Goal: Information Seeking & Learning: Learn about a topic

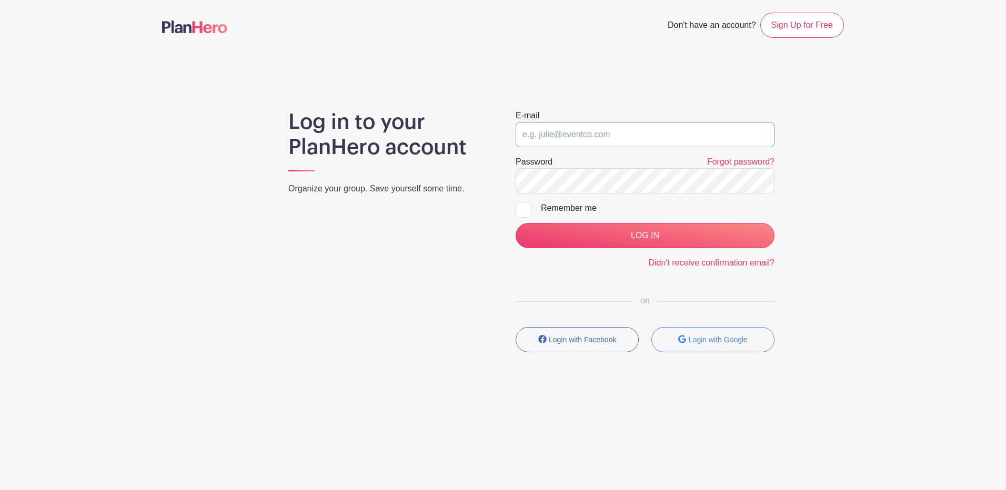
click at [637, 128] on input "email" at bounding box center [645, 134] width 259 height 25
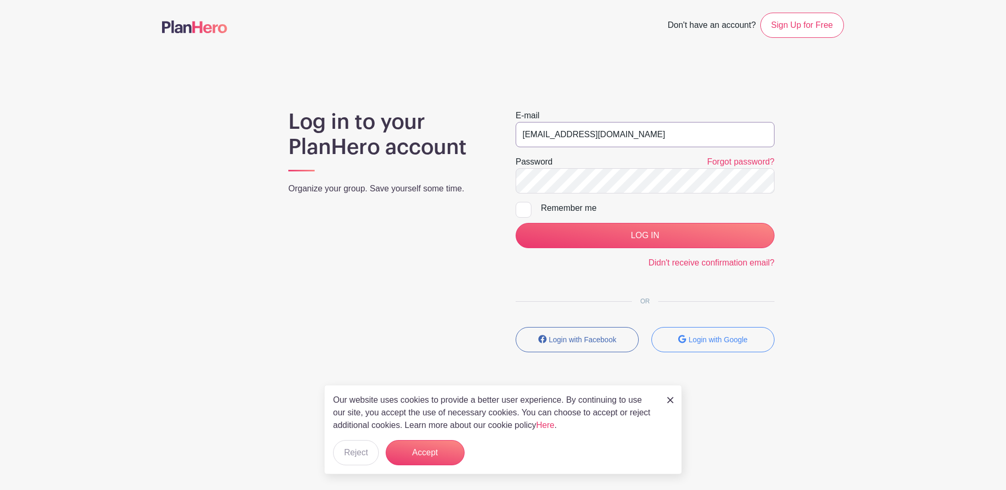
type input "[EMAIL_ADDRESS][DOMAIN_NAME]"
click at [516, 223] on input "LOG IN" at bounding box center [645, 235] width 259 height 25
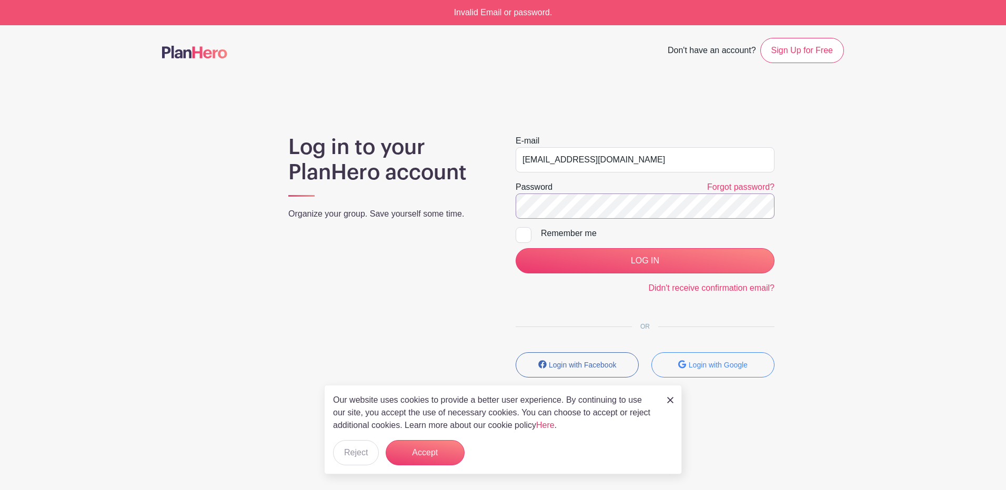
click at [516, 248] on input "LOG IN" at bounding box center [645, 260] width 259 height 25
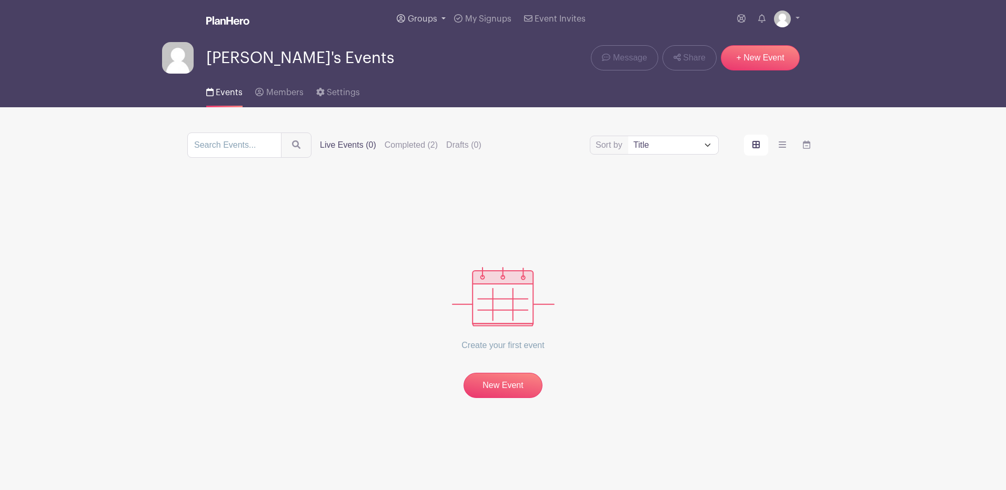
click at [414, 16] on span "Groups" at bounding box center [422, 19] width 29 height 8
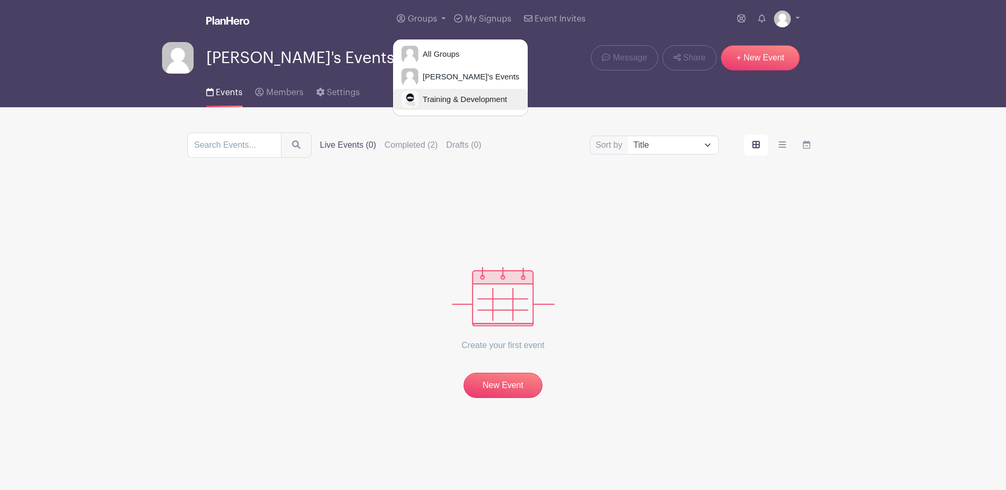
click at [430, 96] on span "Training & Development" at bounding box center [462, 100] width 88 height 12
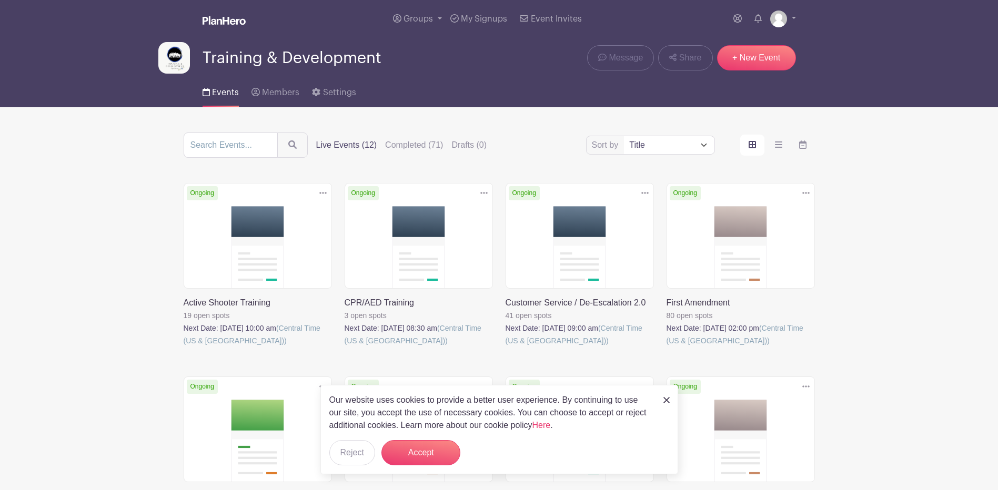
click at [506, 347] on link at bounding box center [506, 347] width 0 height 0
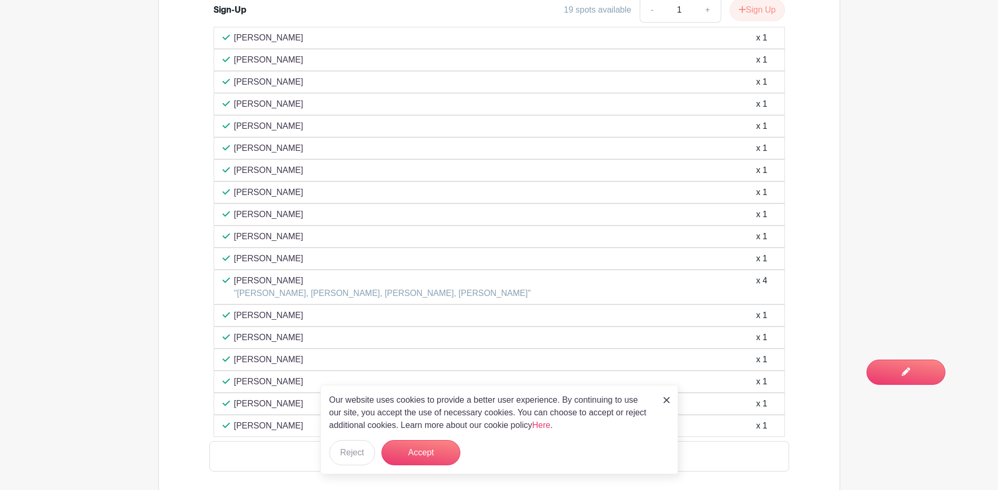
scroll to position [789, 0]
click at [404, 457] on button "Accept" at bounding box center [420, 452] width 79 height 25
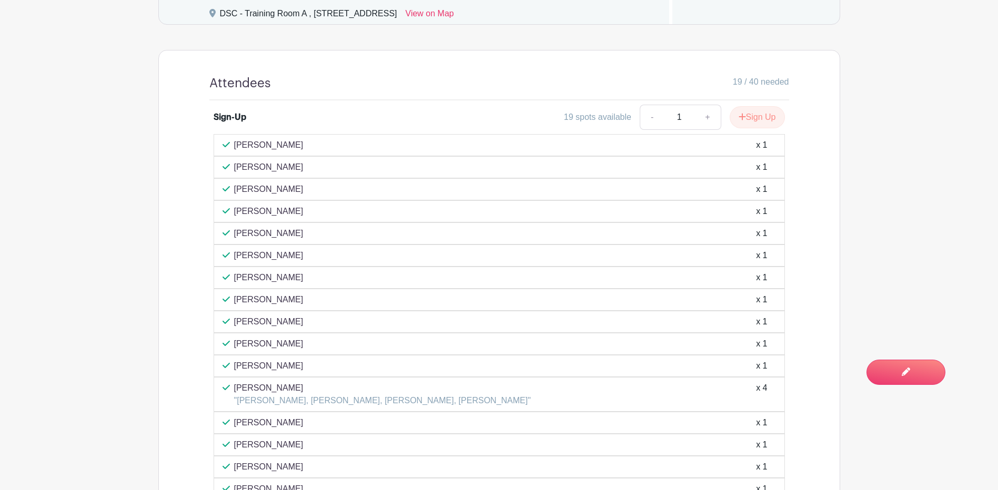
scroll to position [684, 0]
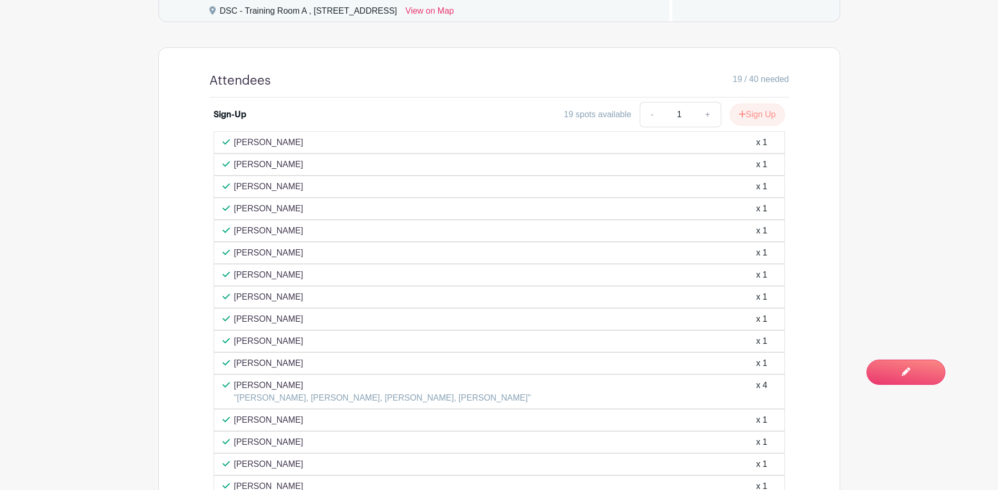
drag, startPoint x: 325, startPoint y: 426, endPoint x: 235, endPoint y: 144, distance: 296.0
click at [235, 144] on div "Melissa Flores x 1 Ariel Tijerina x 1 AMY STEMPER x 1 seth lockman x 1" at bounding box center [499, 337] width 571 height 410
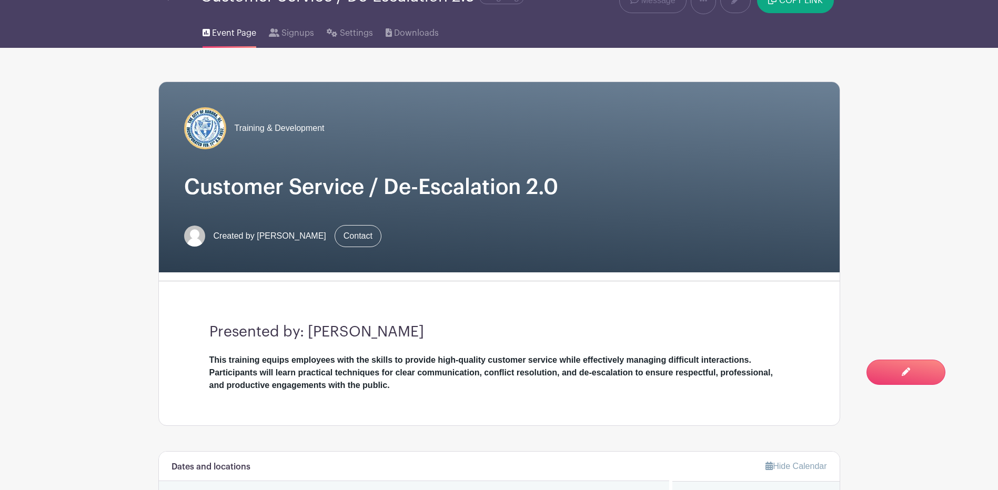
scroll to position [0, 0]
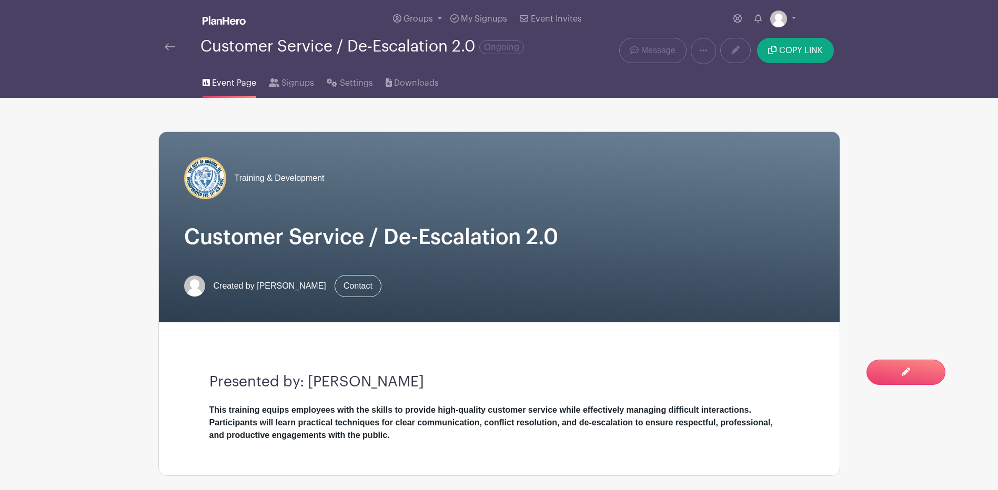
click at [551, 229] on h1 "Customer Service / De-Escalation 2.0" at bounding box center [499, 237] width 630 height 25
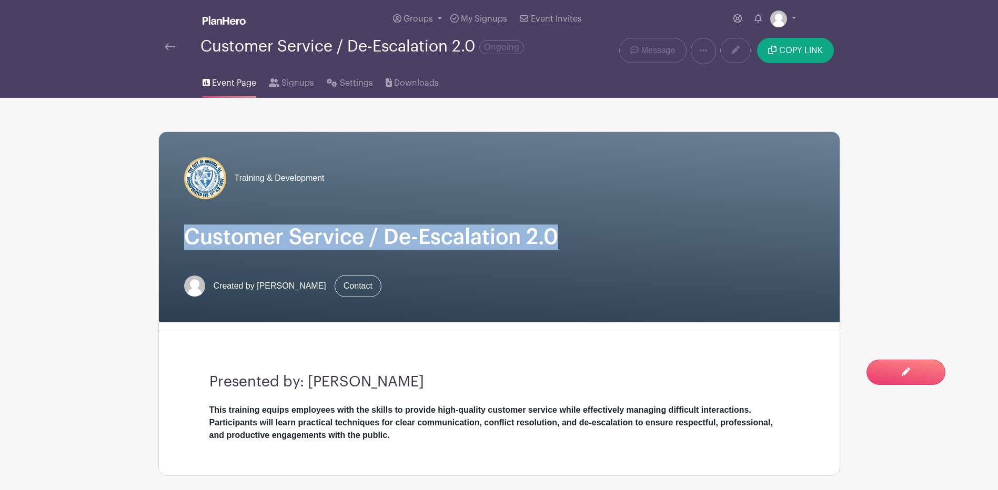
drag, startPoint x: 552, startPoint y: 236, endPoint x: 184, endPoint y: 234, distance: 368.8
click at [184, 234] on h1 "Customer Service / De-Escalation 2.0" at bounding box center [499, 237] width 630 height 25
drag, startPoint x: 184, startPoint y: 234, endPoint x: 200, endPoint y: 234, distance: 16.8
copy h1 "Customer Service / De-Escalation 2.0"
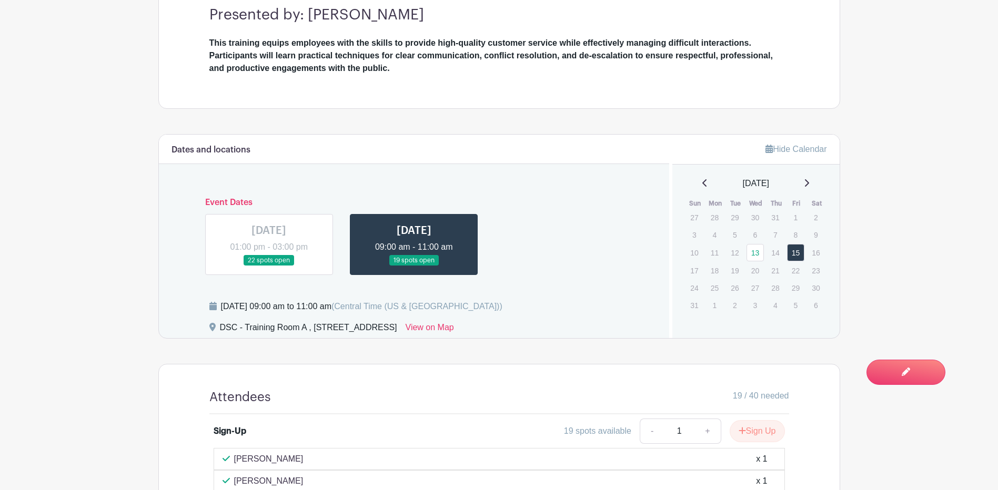
scroll to position [473, 0]
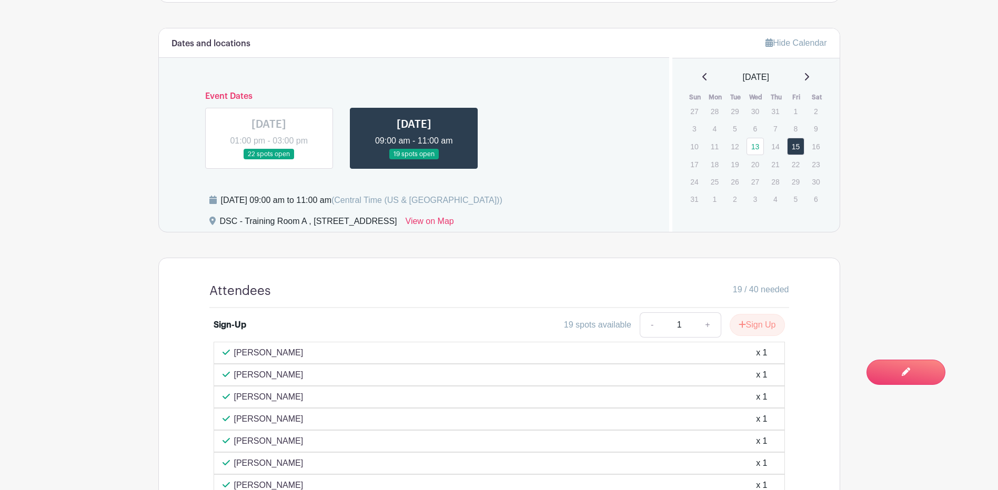
drag, startPoint x: 223, startPoint y: 198, endPoint x: 400, endPoint y: 200, distance: 176.8
click at [400, 200] on div "Friday, August 15, 2025 at 09:00 am to 11:00 am (Central Time (US & Canada))" at bounding box center [361, 200] width 281 height 13
drag, startPoint x: 400, startPoint y: 200, endPoint x: 388, endPoint y: 201, distance: 11.7
copy div "Friday, August 15, 2025 at 09:00 am to 11:00 am"
click at [307, 221] on div "DSC - Training Room A , 77 South Broadway, Aurora, IL, USA" at bounding box center [308, 223] width 177 height 17
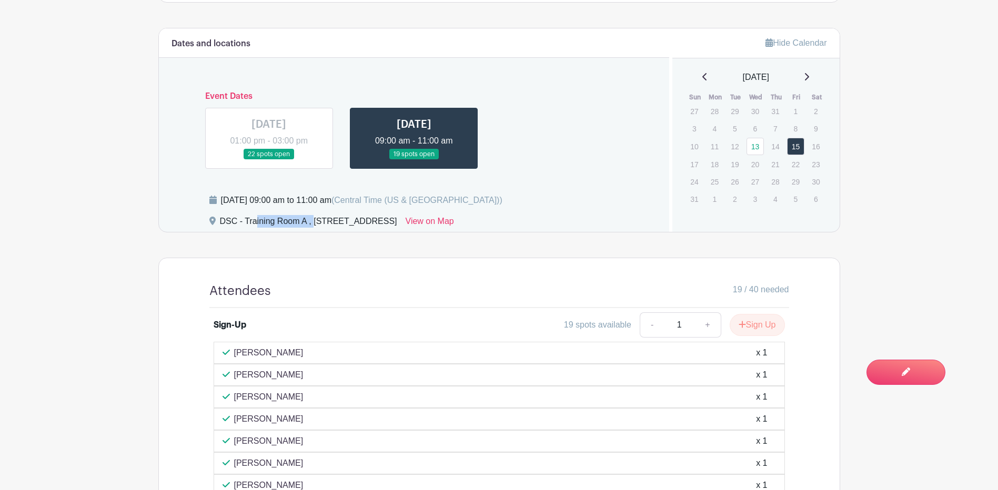
drag, startPoint x: 307, startPoint y: 221, endPoint x: 225, endPoint y: 218, distance: 82.1
click at [225, 218] on div "DSC - Training Room A , 77 South Broadway, Aurora, IL, USA" at bounding box center [308, 223] width 177 height 17
drag, startPoint x: 225, startPoint y: 218, endPoint x: 236, endPoint y: 217, distance: 11.6
copy div "DSC - Training Room A"
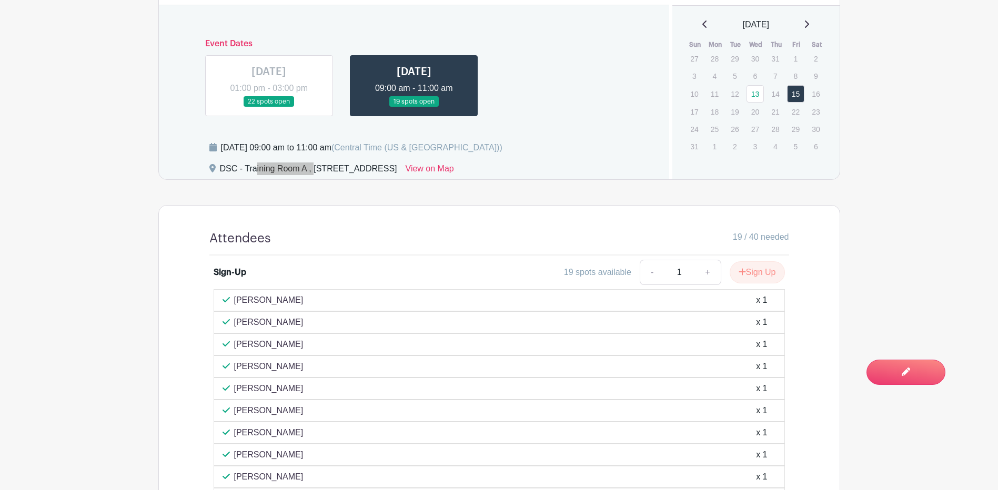
scroll to position [263, 0]
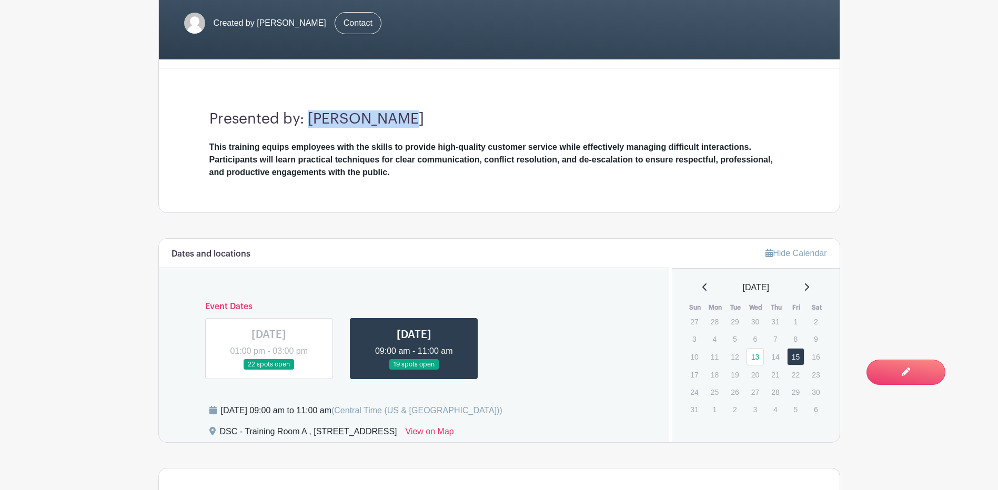
drag, startPoint x: 394, startPoint y: 117, endPoint x: 319, endPoint y: 115, distance: 75.3
click at [310, 114] on h3 "Presented by: Kelvin Beene" at bounding box center [499, 119] width 580 height 18
copy h3 "Kelvin Beene"
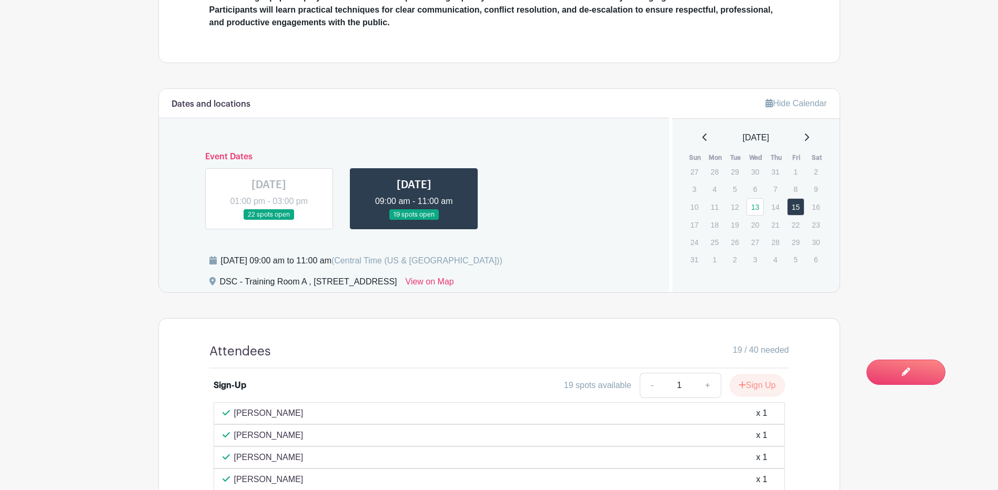
scroll to position [473, 0]
